Goal: Use online tool/utility: Utilize a website feature to perform a specific function

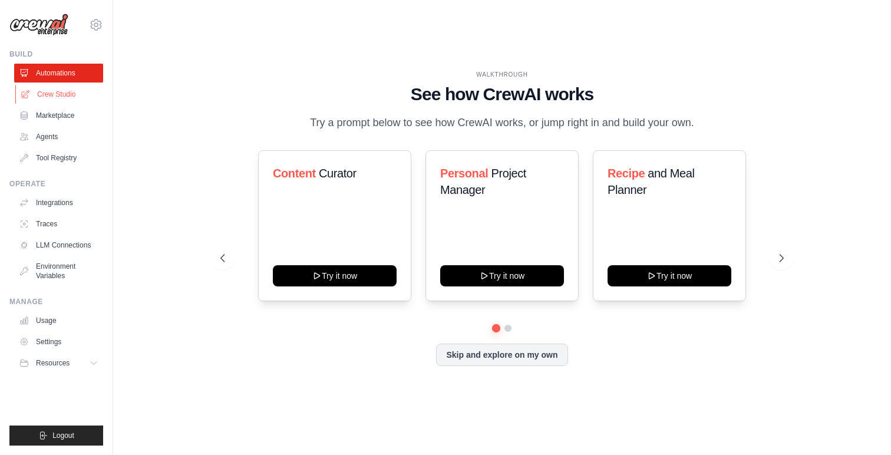
click at [80, 98] on link "Crew Studio" at bounding box center [59, 94] width 89 height 19
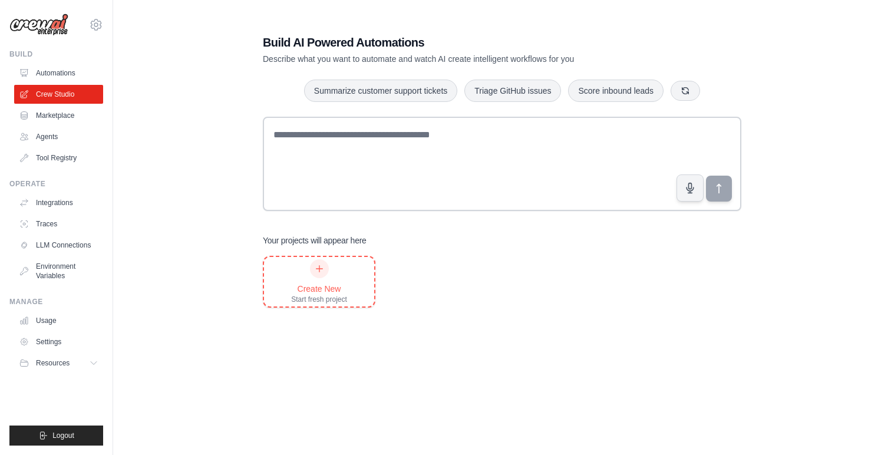
click at [314, 286] on div "Create New" at bounding box center [319, 289] width 56 height 12
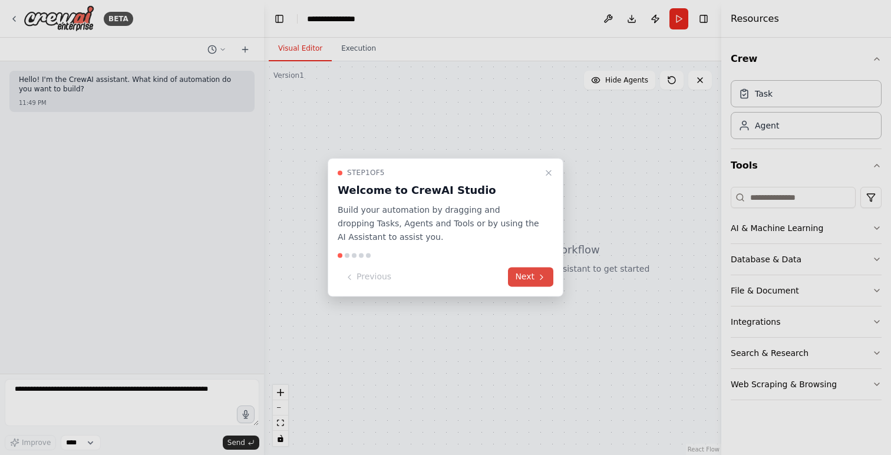
click at [515, 286] on button "Next" at bounding box center [530, 277] width 45 height 19
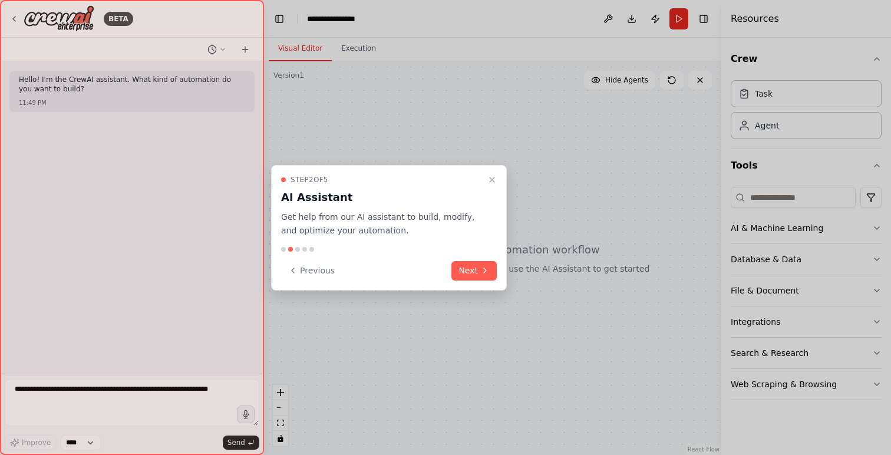
click at [482, 282] on div "Step 2 of 5 AI Assistant Get help from our AI assistant to build, modify, and o…" at bounding box center [389, 228] width 236 height 126
click at [479, 275] on button "Next" at bounding box center [473, 270] width 45 height 19
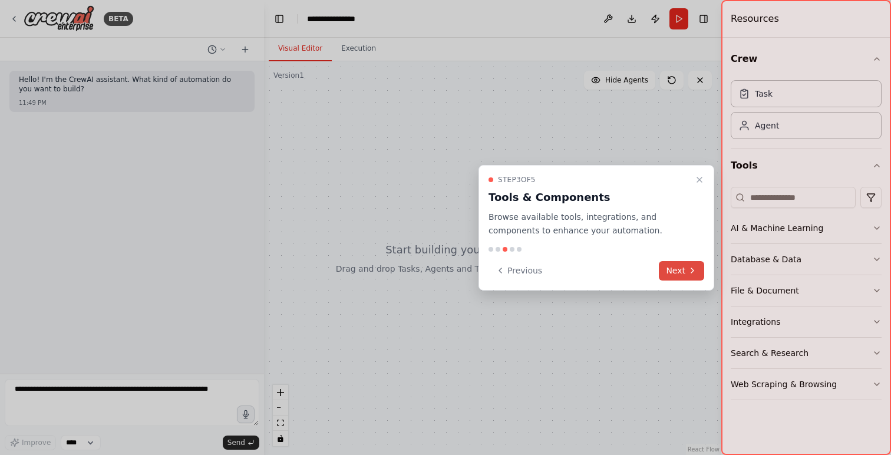
click at [671, 269] on button "Next" at bounding box center [681, 270] width 45 height 19
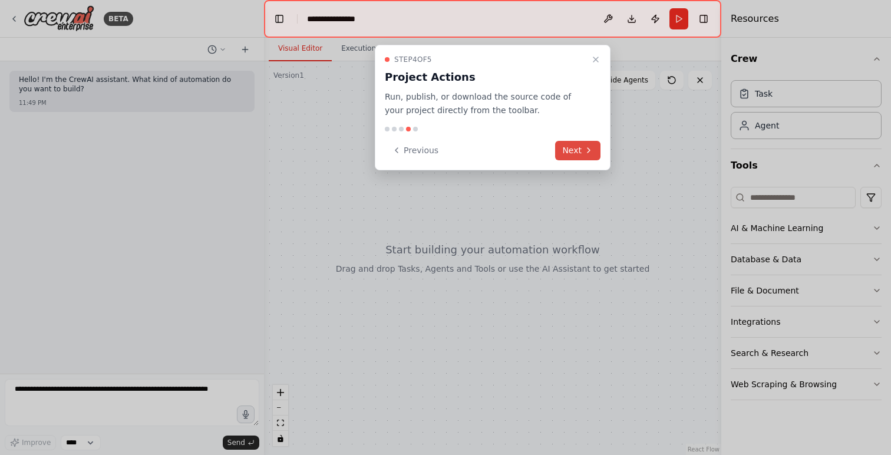
click at [581, 154] on button "Next" at bounding box center [577, 150] width 45 height 19
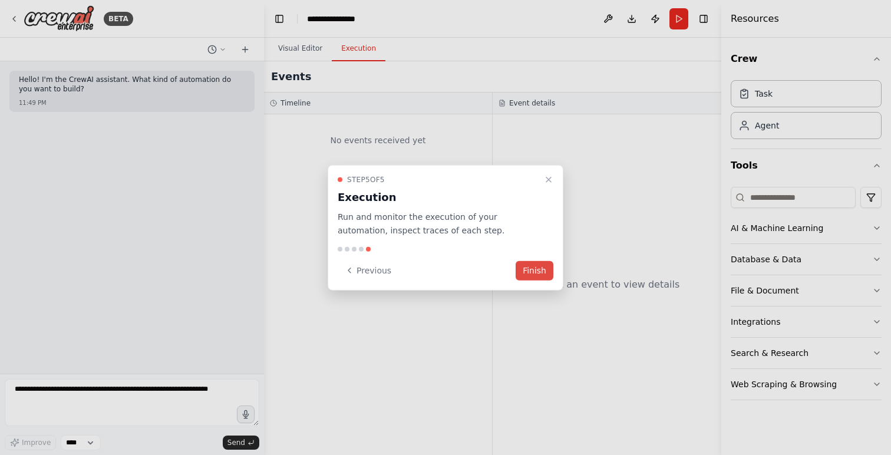
click at [546, 268] on button "Finish" at bounding box center [535, 269] width 38 height 19
